Goal: Transaction & Acquisition: Purchase product/service

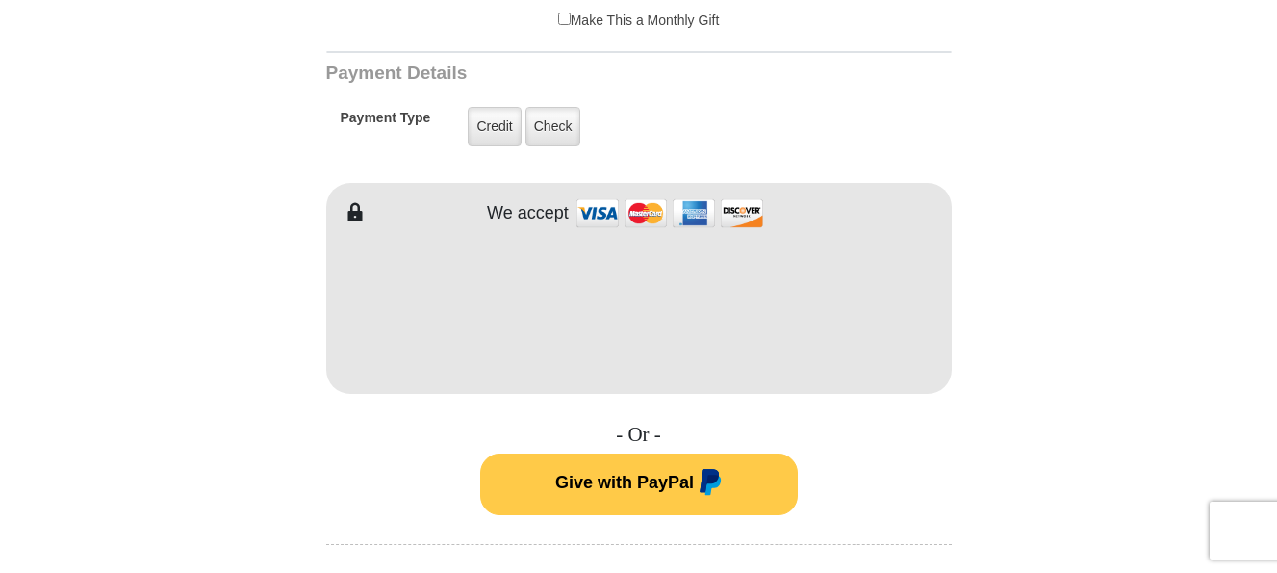
scroll to position [888, 0]
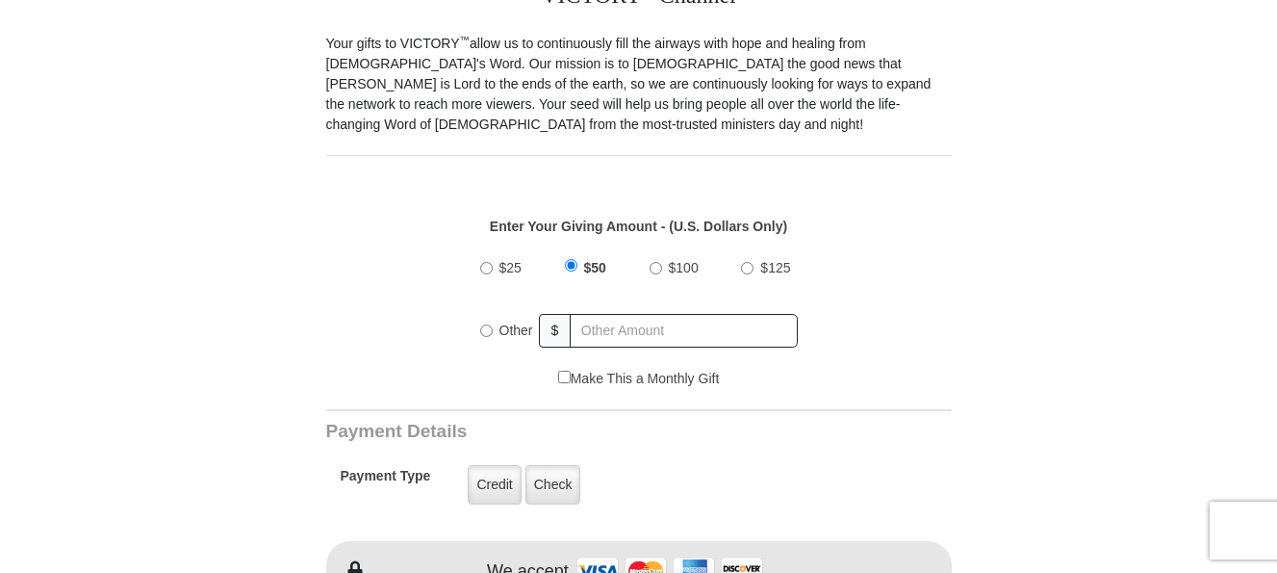
scroll to position [543, 0]
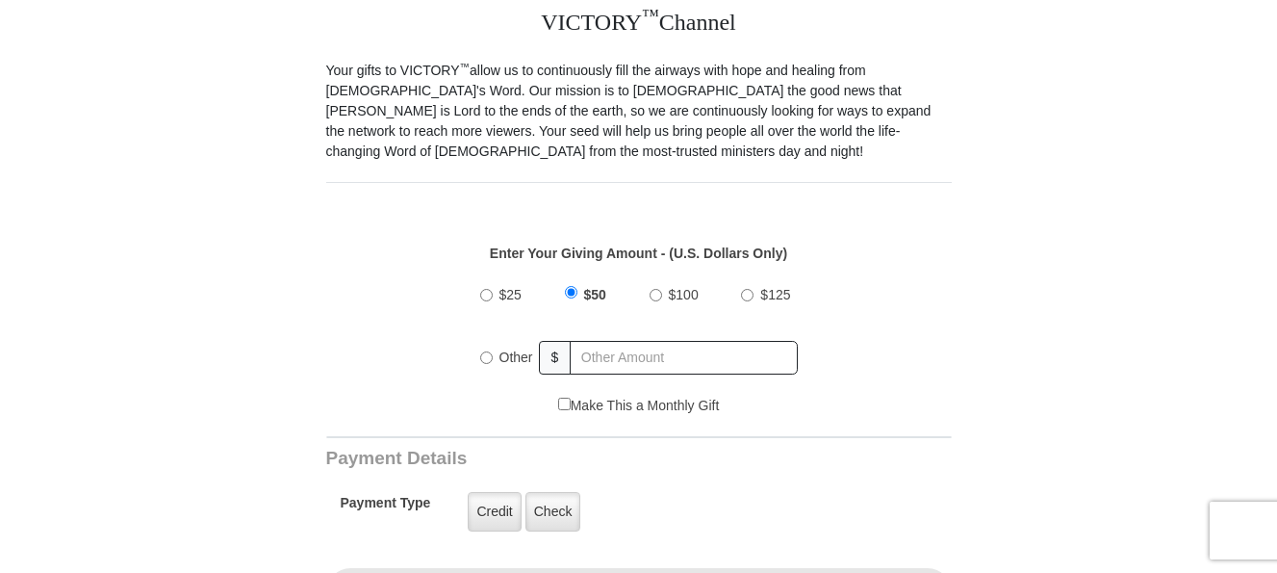
click at [488, 351] on input "Other" at bounding box center [486, 357] width 13 height 13
radio input "true"
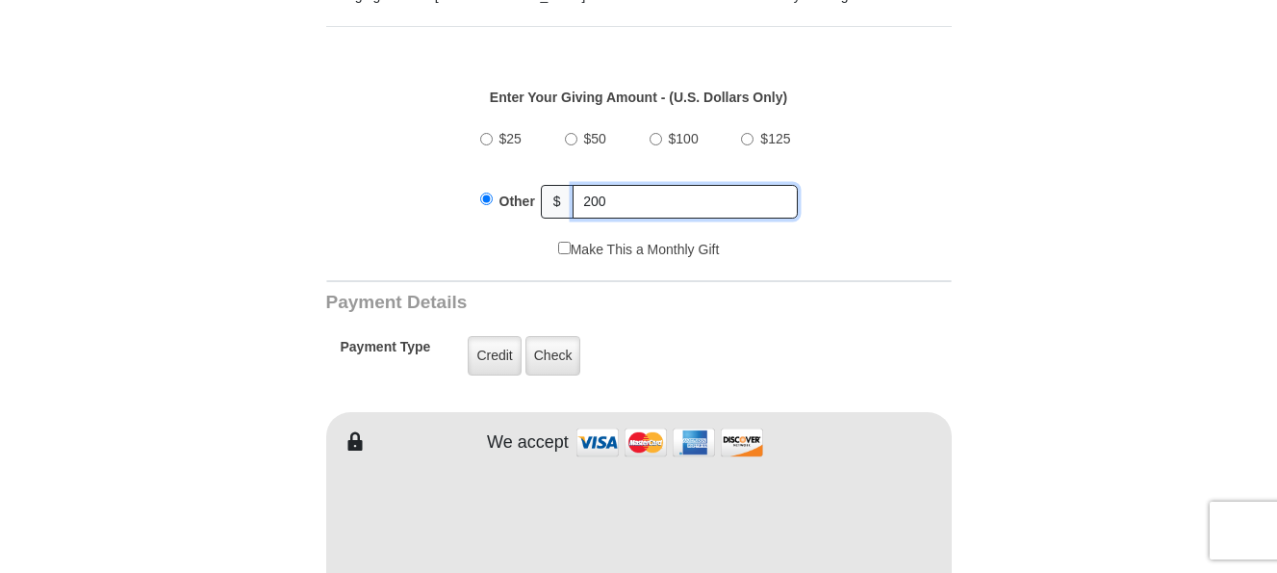
scroll to position [721, 0]
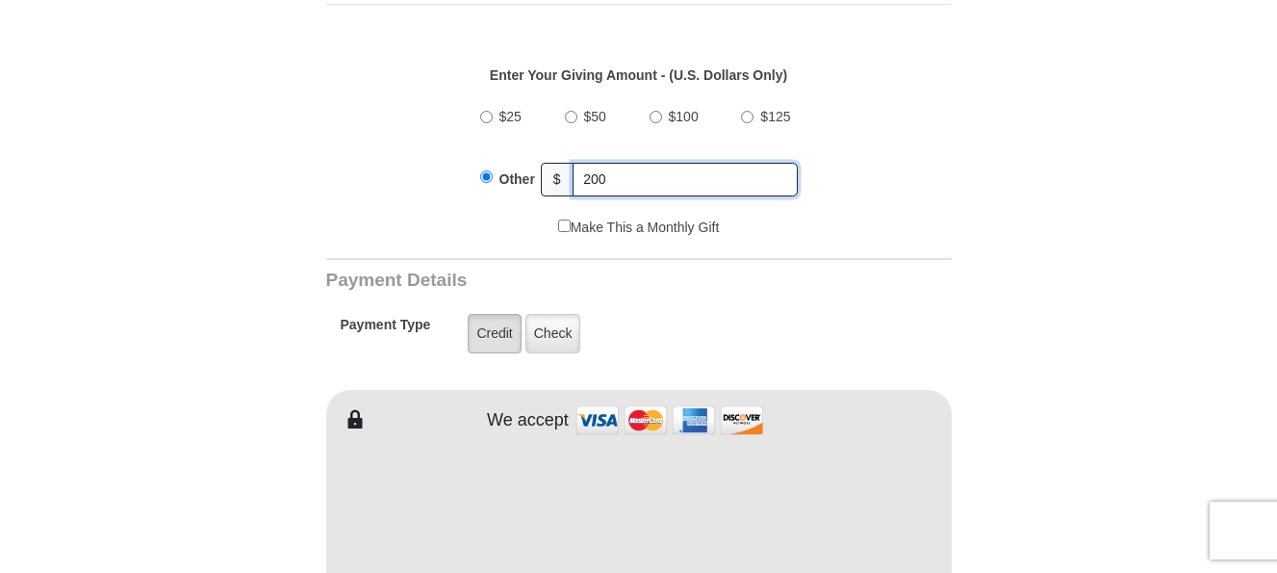
type input "200"
click at [492, 323] on label "Credit" at bounding box center [494, 333] width 53 height 39
click at [0, 0] on input "Credit" at bounding box center [0, 0] width 0 height 0
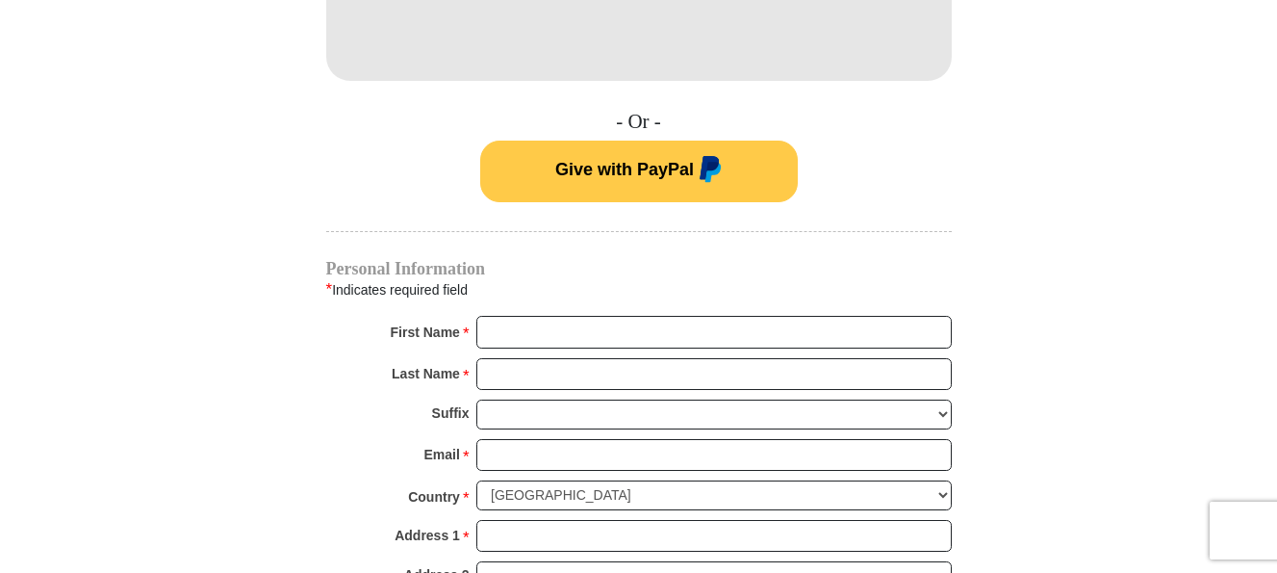
scroll to position [1247, 0]
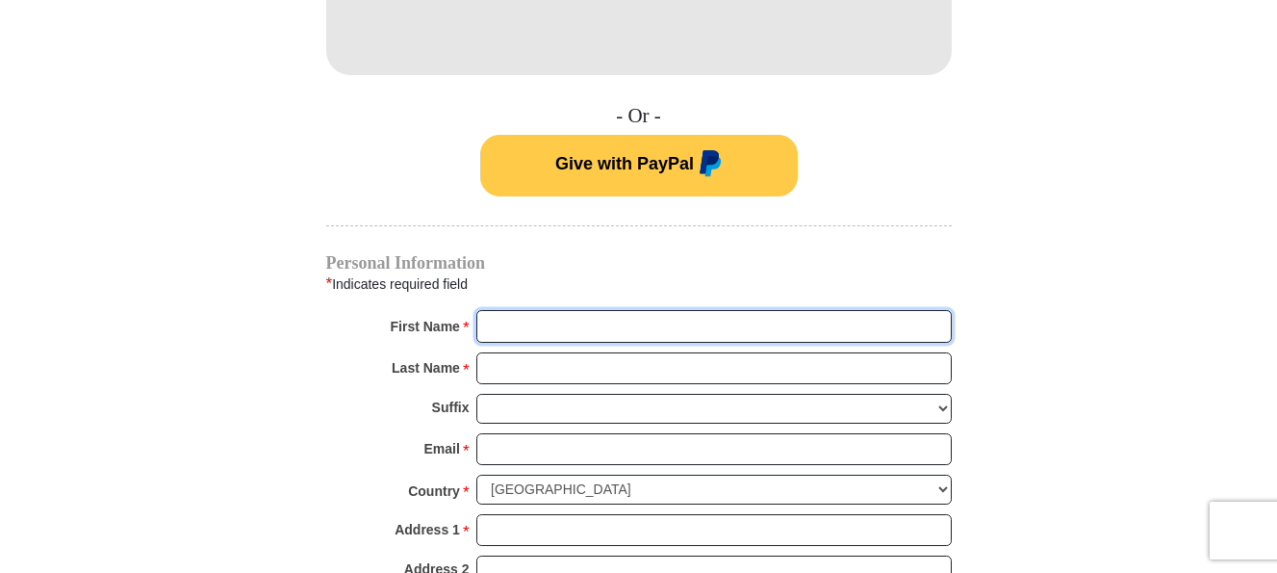
click at [498, 310] on input "First Name *" at bounding box center [714, 326] width 476 height 33
type input "[PERSON_NAME]"
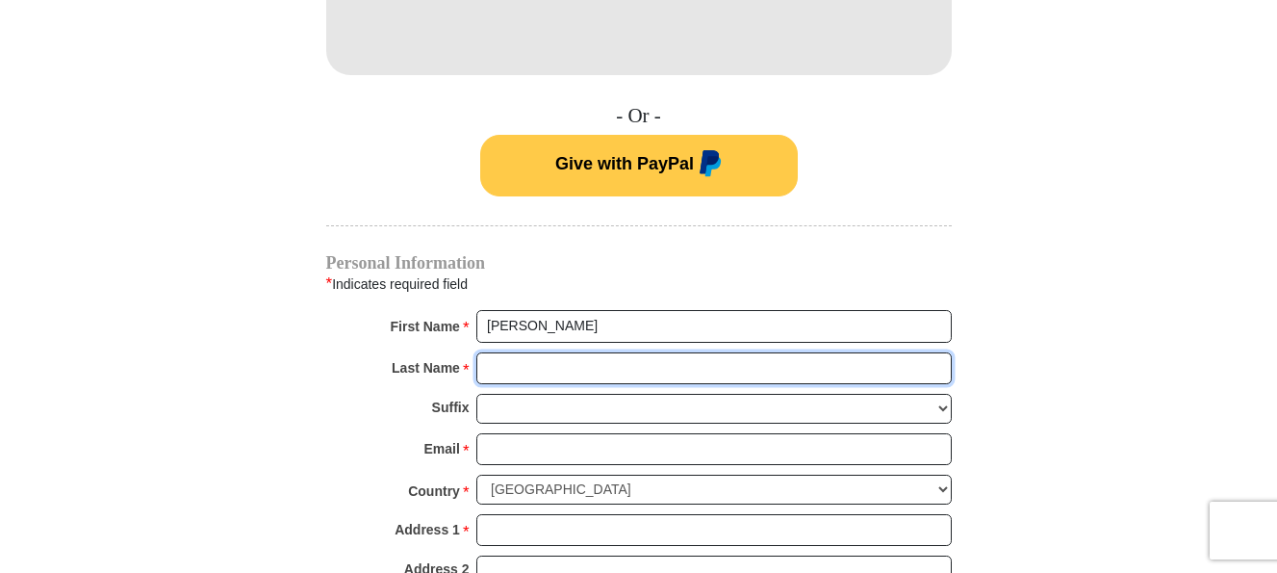
click at [523, 358] on input "Last Name *" at bounding box center [714, 368] width 476 height 33
type input "Hickman"
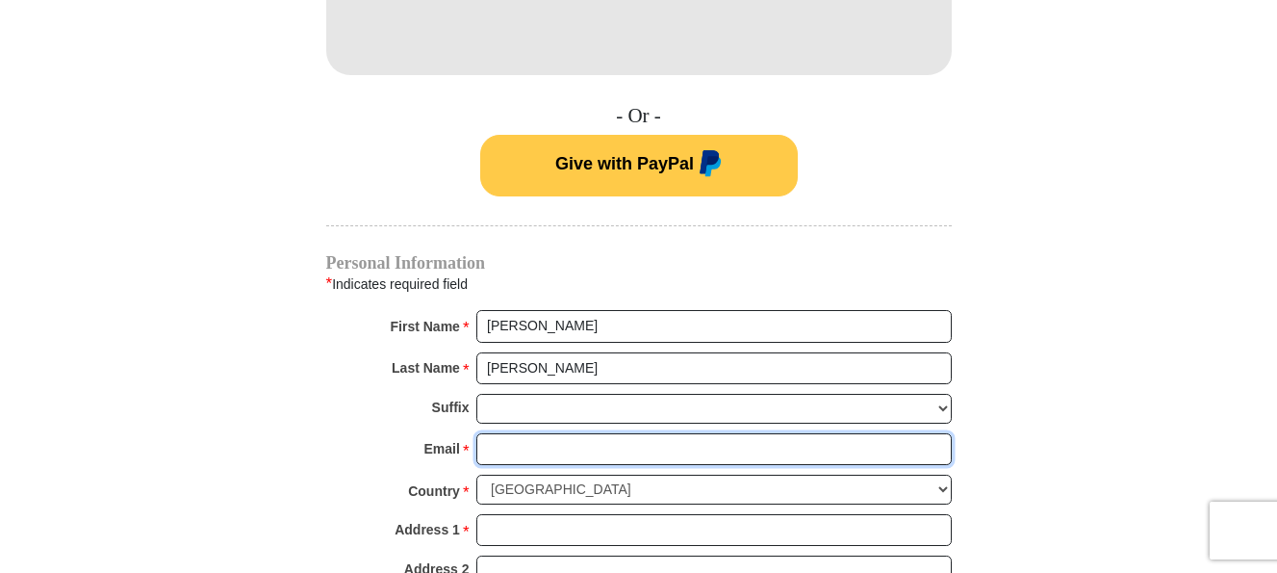
click at [502, 433] on input "Email *" at bounding box center [714, 449] width 476 height 33
type input "lett_71@yahoo.com"
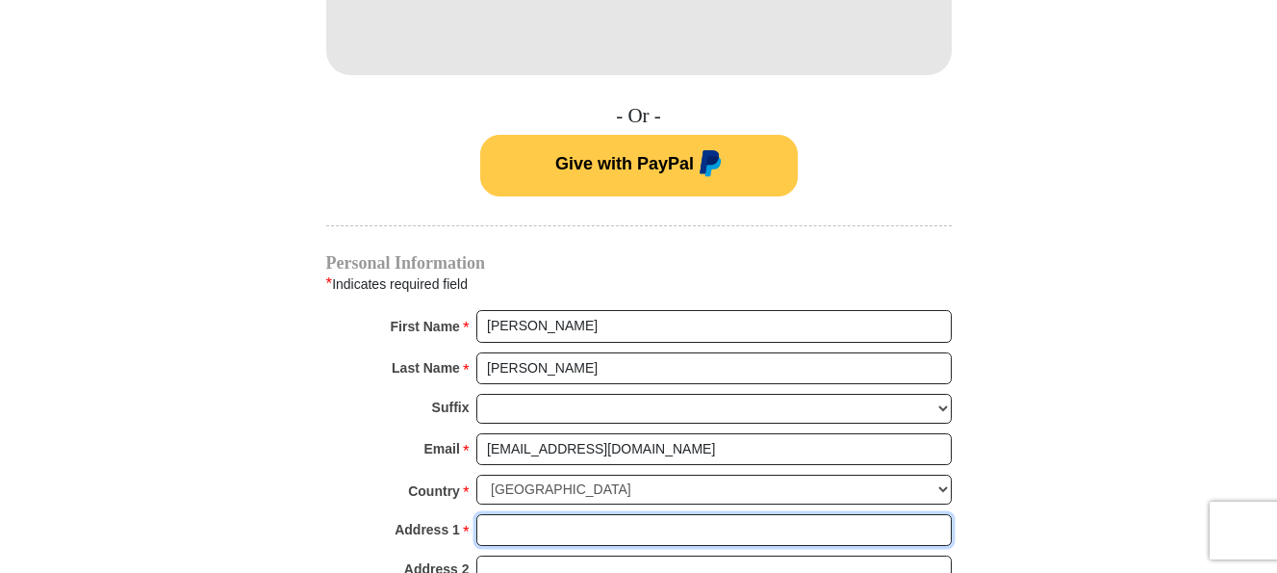
type input "38796 County Road 1"
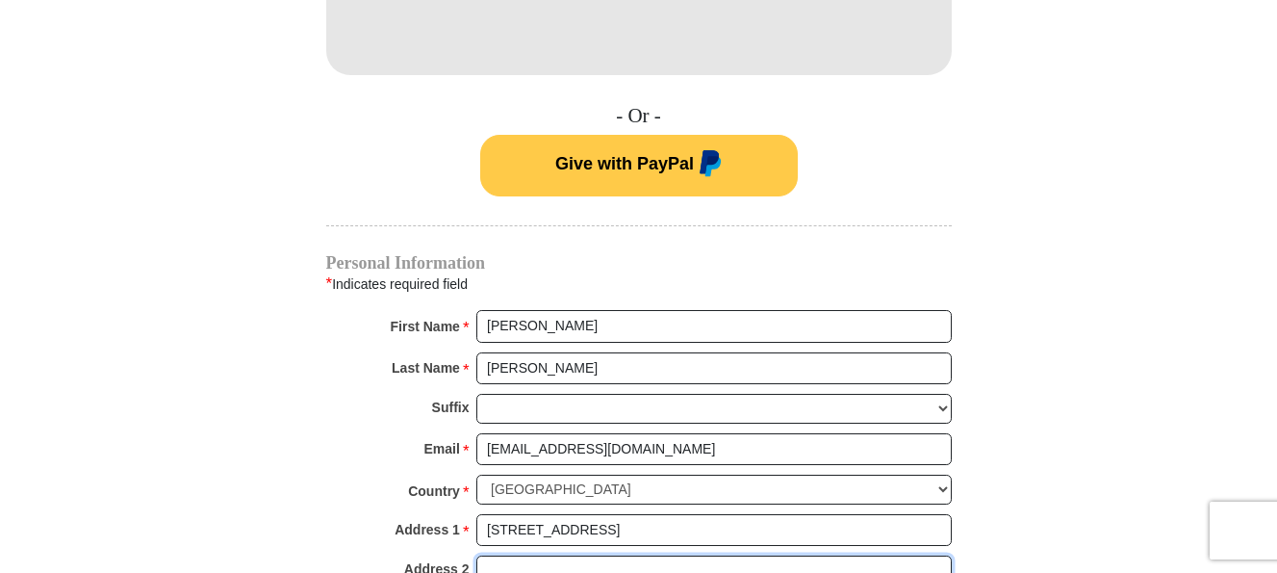
type input "Apartment, suite, unit, building, floor"
type input "Wiley"
select select "CO"
type input "81092"
type input "7196887753"
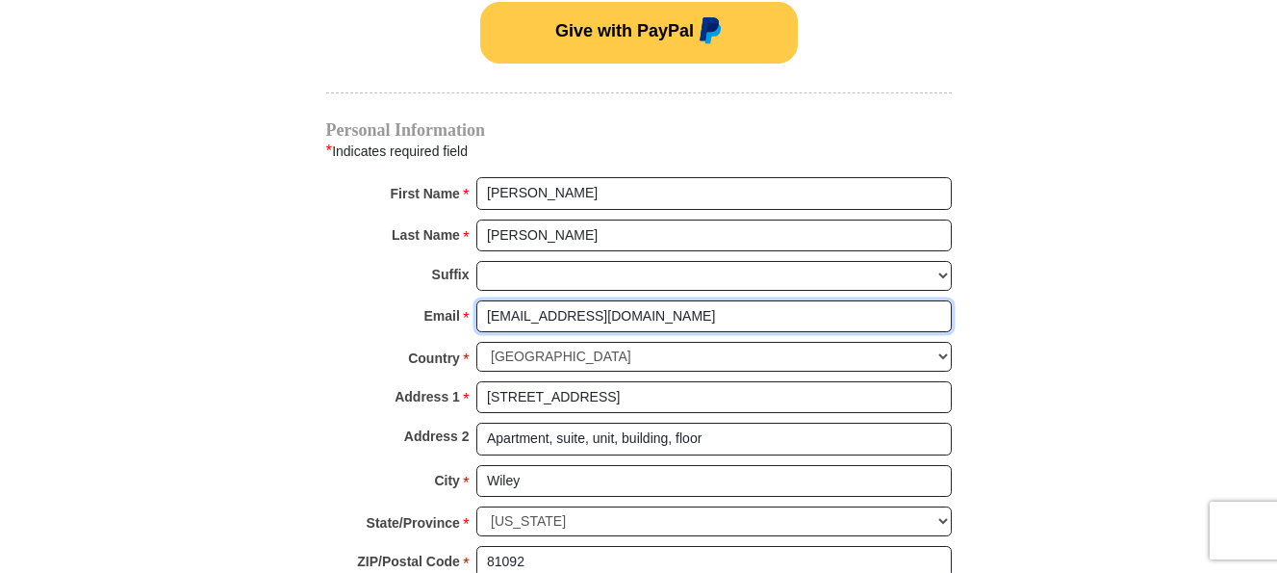
scroll to position [1397, 0]
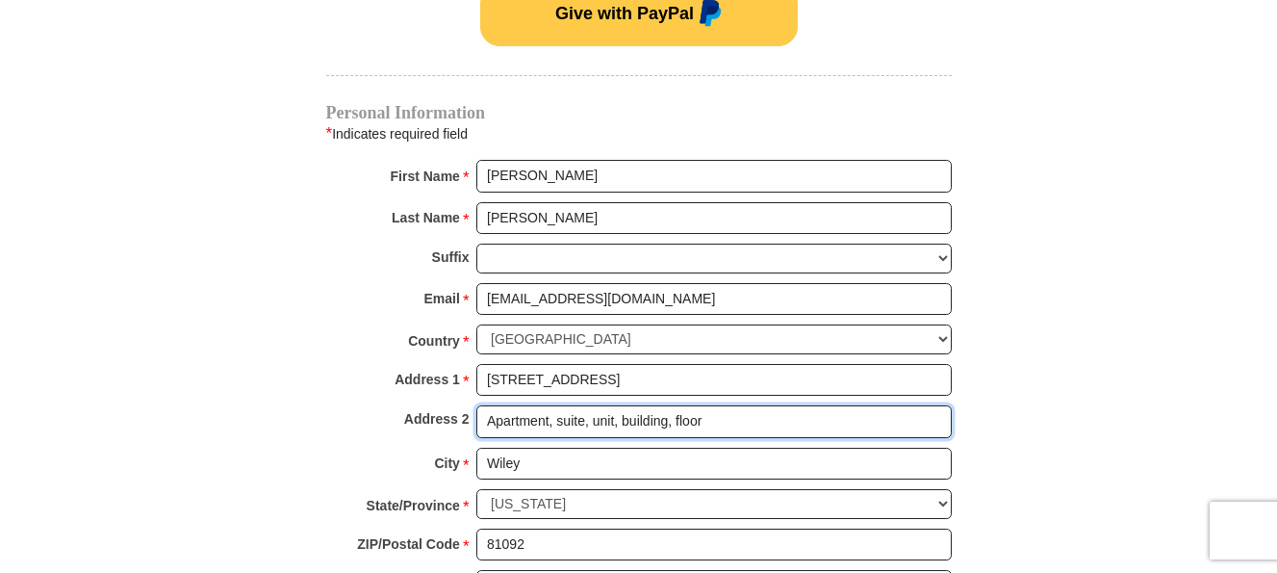
click at [714, 405] on input "Apartment, suite, unit, building, floor" at bounding box center [714, 421] width 476 height 33
type input "A"
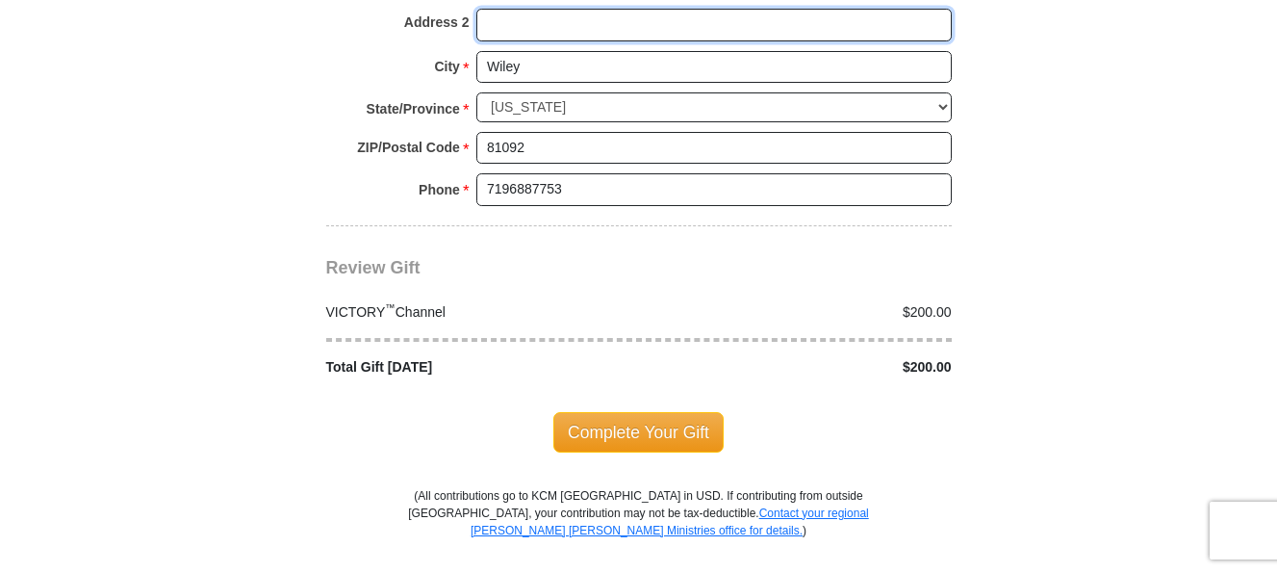
scroll to position [1810, 0]
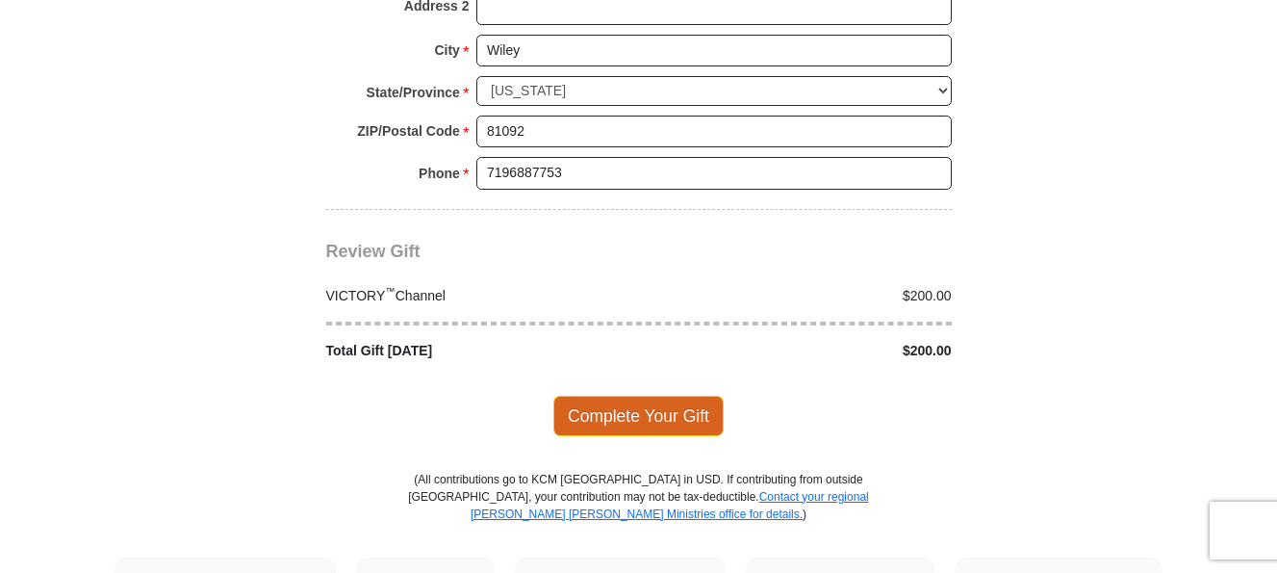
click at [669, 404] on span "Complete Your Gift" at bounding box center [638, 416] width 170 height 40
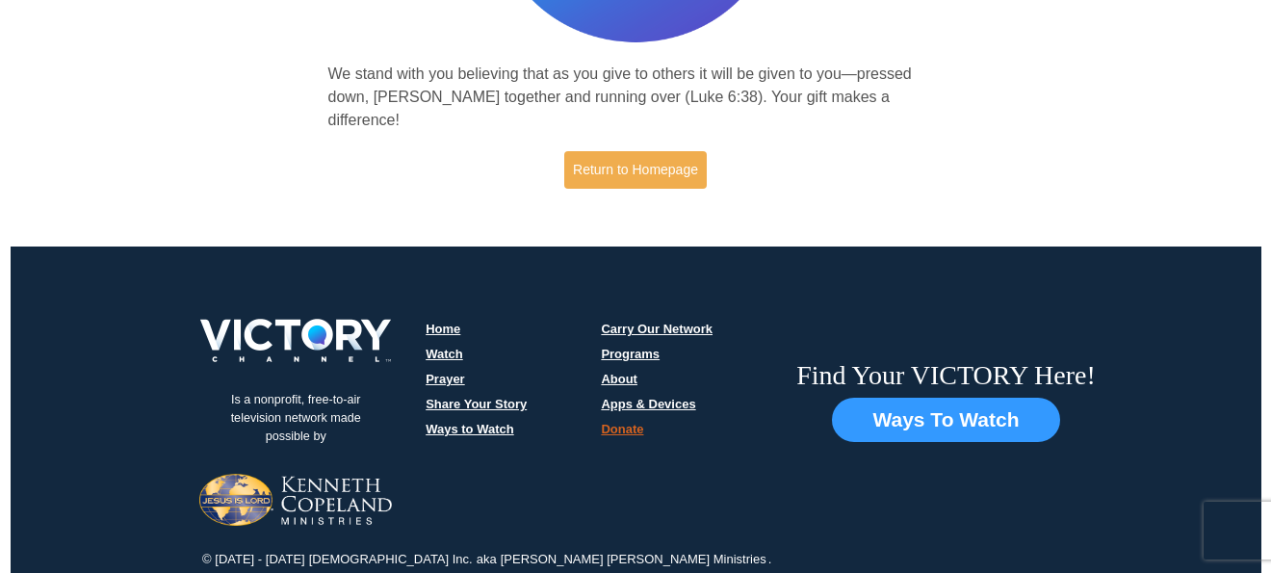
scroll to position [371, 0]
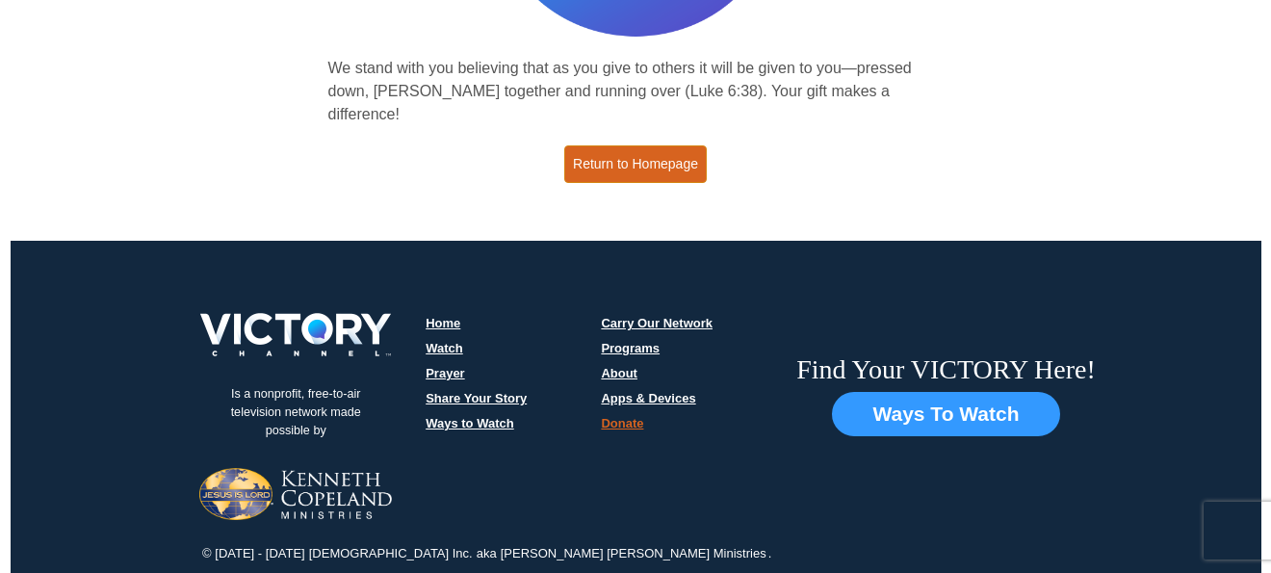
click at [642, 149] on link "Return to Homepage" at bounding box center [635, 164] width 142 height 38
